Goal: Task Accomplishment & Management: Manage account settings

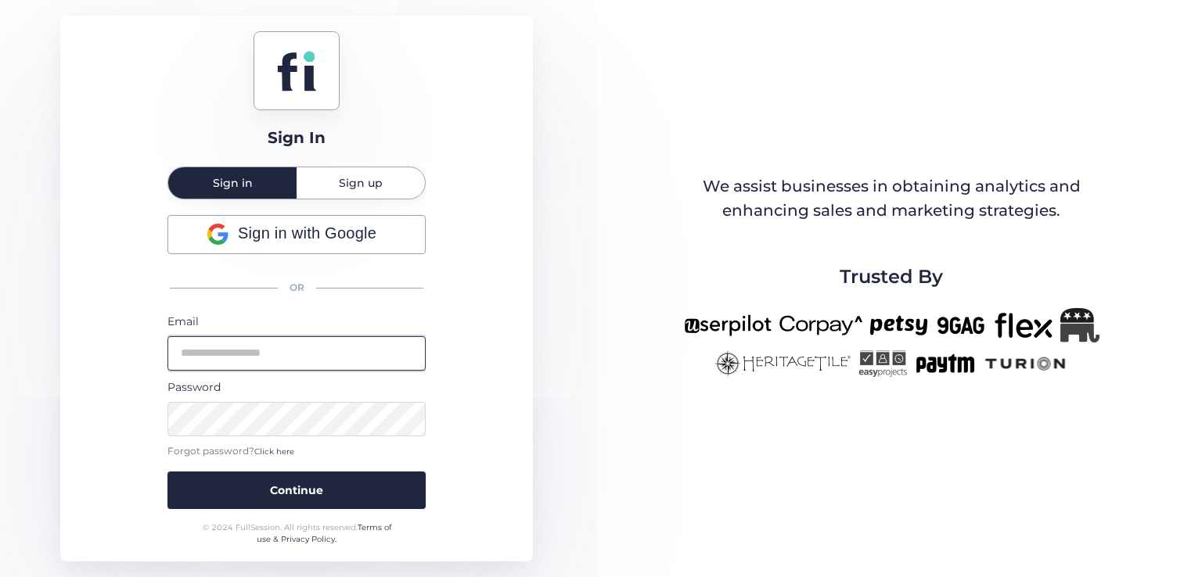
click at [307, 361] on input "email" at bounding box center [296, 353] width 258 height 34
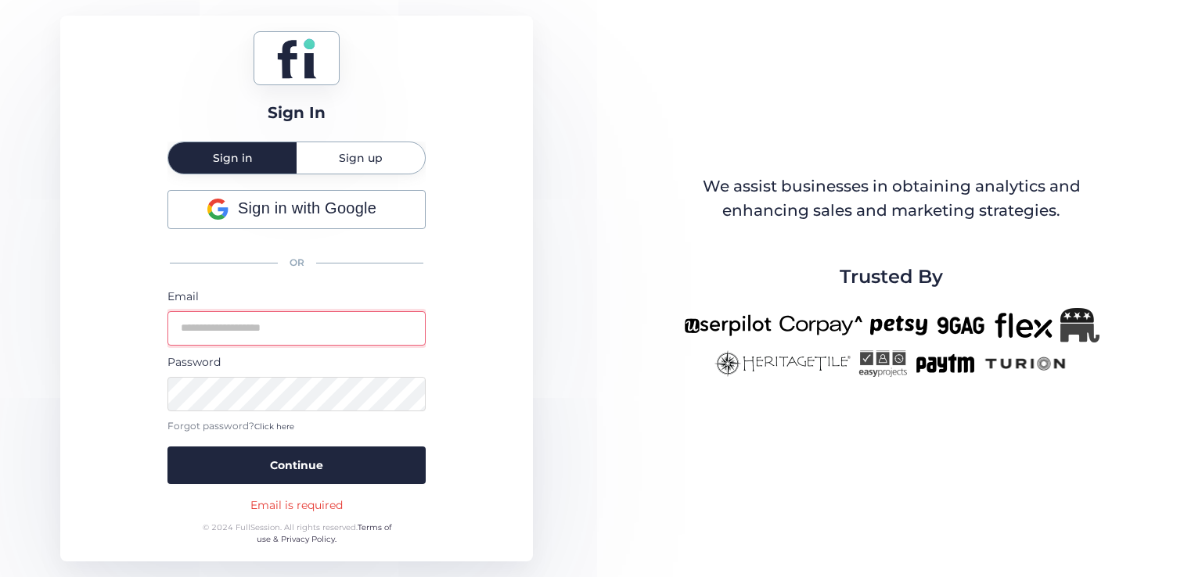
click at [311, 234] on div "Sign in with Google OR Email Password Forgot password? Click here Continue" at bounding box center [296, 337] width 258 height 294
click at [355, 207] on span "Sign in with Google" at bounding box center [307, 208] width 138 height 24
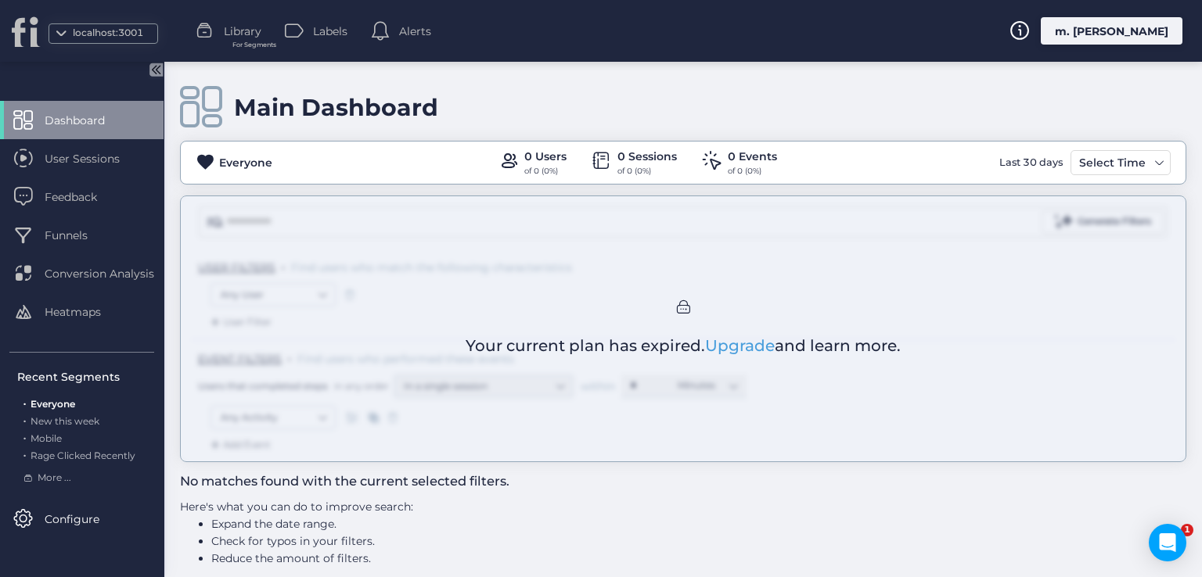
click at [1160, 26] on div "m. [PERSON_NAME]" at bounding box center [1112, 30] width 142 height 27
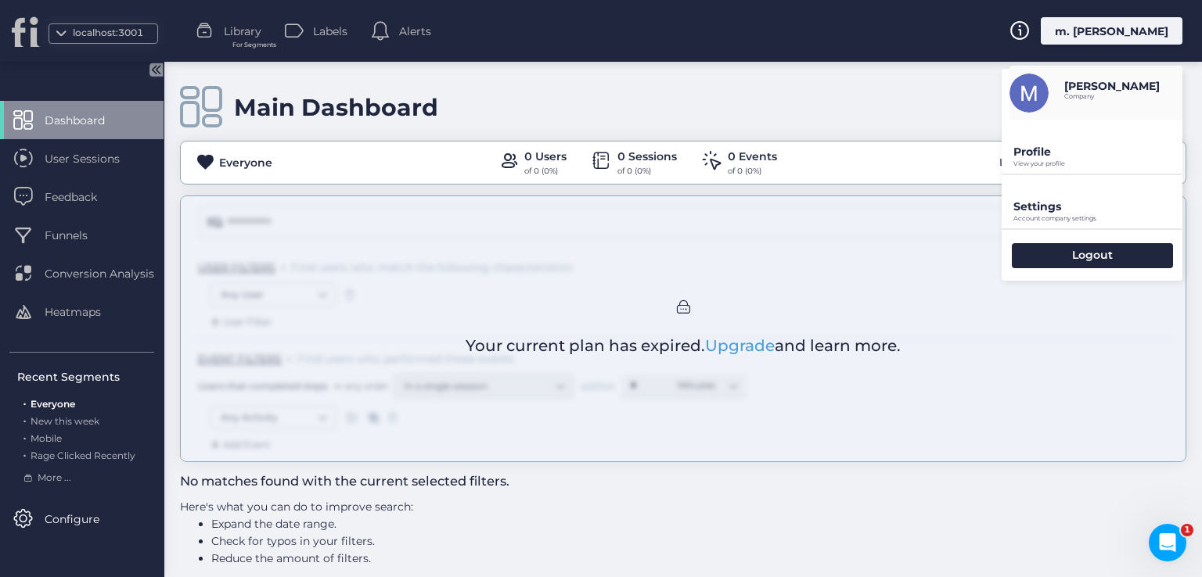
click at [725, 250] on div "Your current plan has expired. Upgrade and learn more." at bounding box center [683, 329] width 1006 height 267
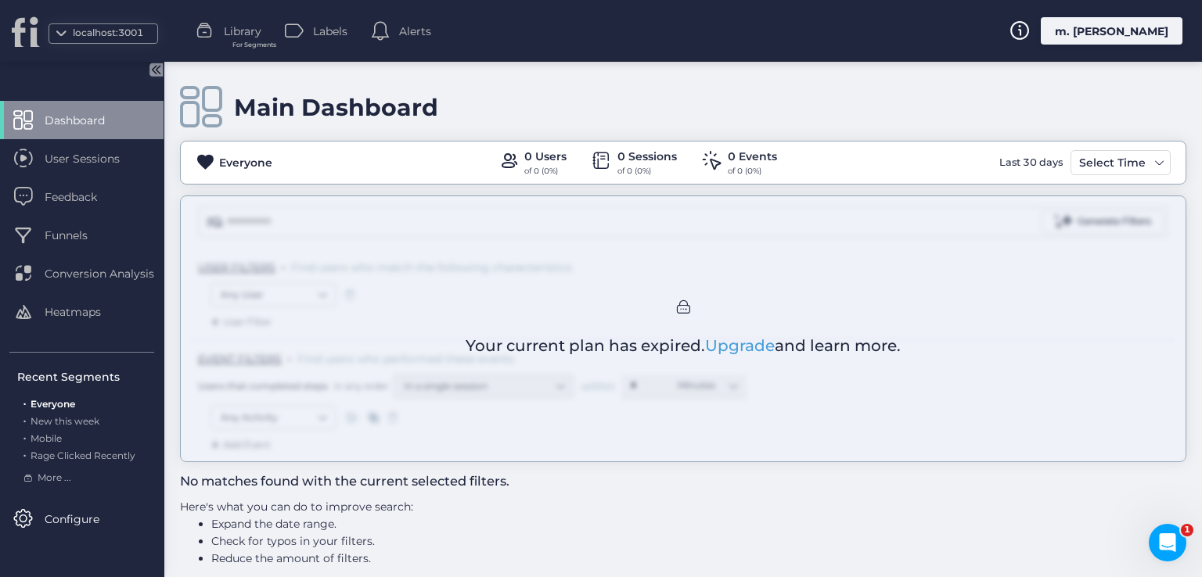
click at [1147, 33] on div "m. [PERSON_NAME]" at bounding box center [1112, 30] width 142 height 27
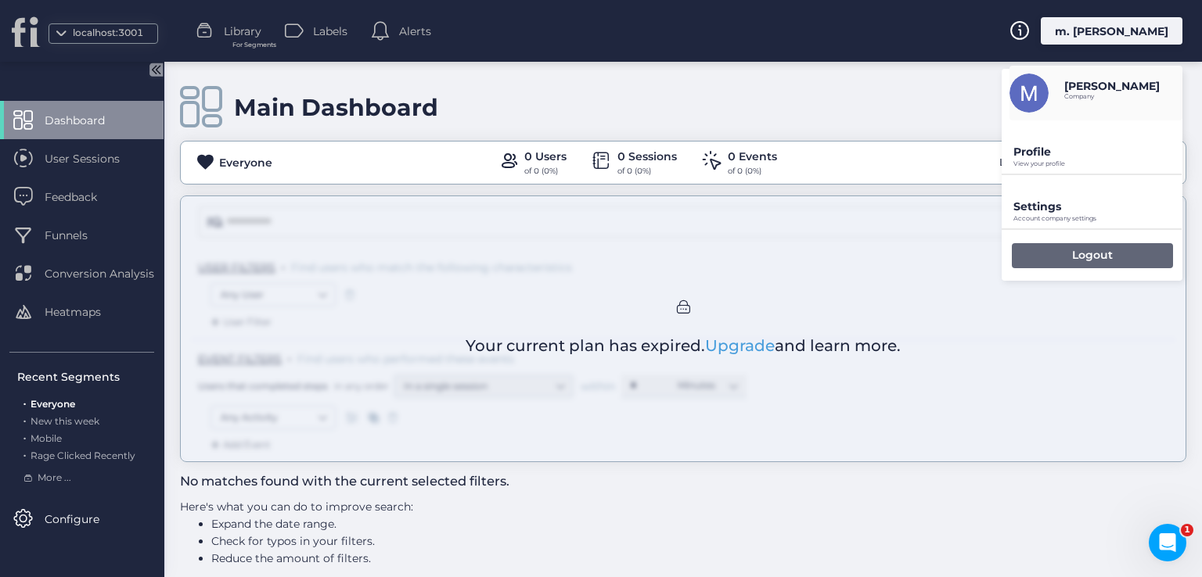
click at [1063, 255] on div "Logout" at bounding box center [1092, 255] width 161 height 25
